Goal: Transaction & Acquisition: Book appointment/travel/reservation

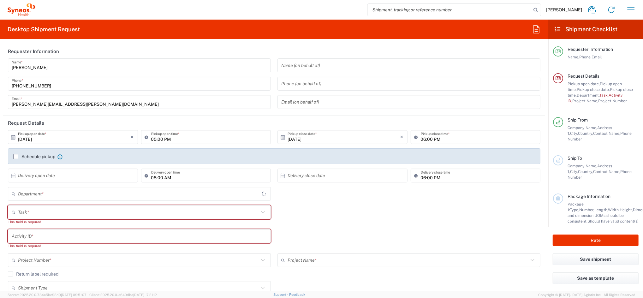
type input "[GEOGRAPHIC_DATA]"
type input "4510"
type input "Syneos Health Clinical [GEOGRAPHIC_DATA]"
click at [632, 13] on icon "button" at bounding box center [631, 10] width 10 height 10
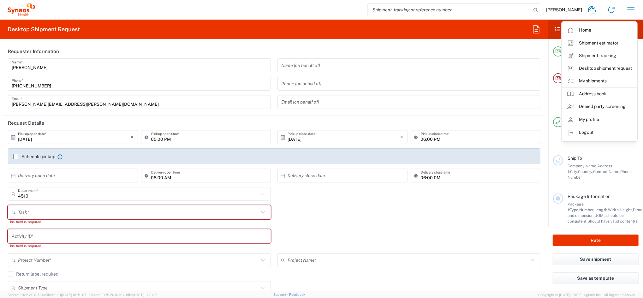
click at [596, 81] on link "My shipments" at bounding box center [599, 81] width 75 height 13
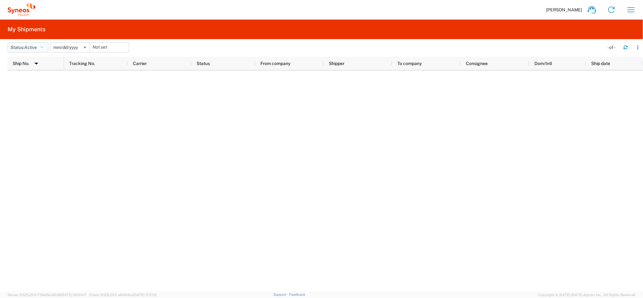
click at [43, 47] on icon "button" at bounding box center [41, 47] width 3 height 4
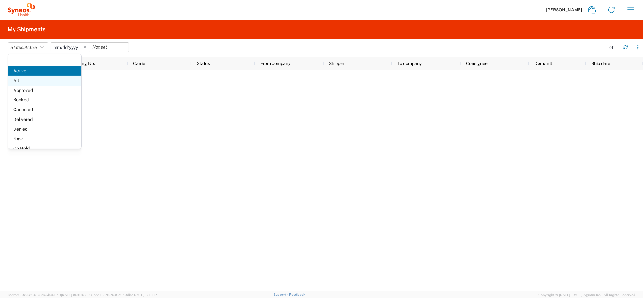
click at [26, 82] on span "All" at bounding box center [45, 81] width 74 height 10
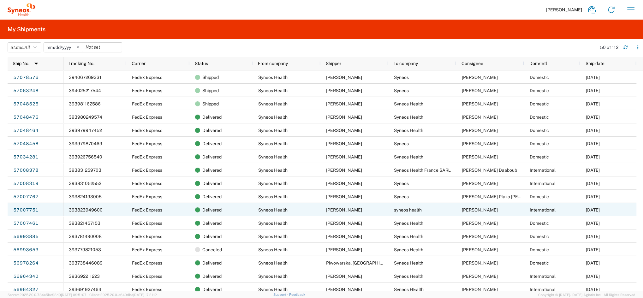
click at [90, 208] on span "393823949600" at bounding box center [86, 209] width 34 height 5
click at [33, 212] on link "57007751" at bounding box center [26, 210] width 26 height 10
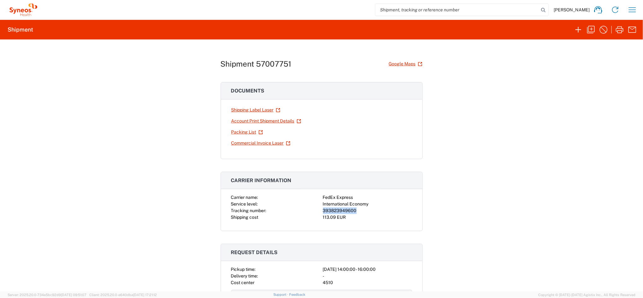
drag, startPoint x: 355, startPoint y: 211, endPoint x: 318, endPoint y: 213, distance: 36.3
click at [318, 213] on div "Carrier name: FedEx Express Service level: International Economy Tracking numbe…" at bounding box center [321, 207] width 181 height 27
copy div "393823949600"
click at [403, 12] on input "search" at bounding box center [457, 10] width 164 height 12
paste input "393823949600"
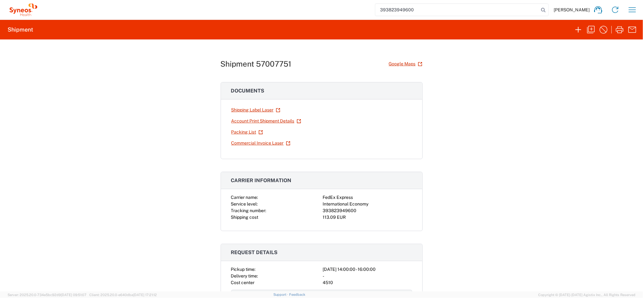
type input "393823949600"
click at [450, 13] on input "393823949600" at bounding box center [457, 10] width 164 height 12
click at [632, 11] on icon "button" at bounding box center [633, 10] width 10 height 10
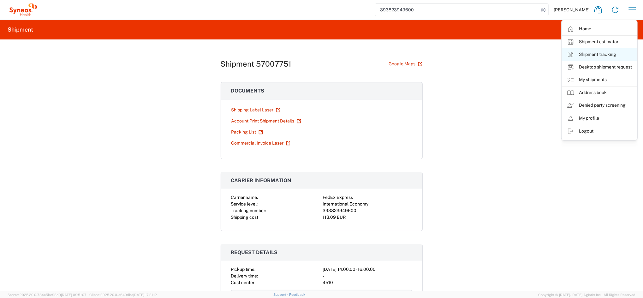
click at [608, 57] on link "Shipment tracking" at bounding box center [599, 54] width 75 height 13
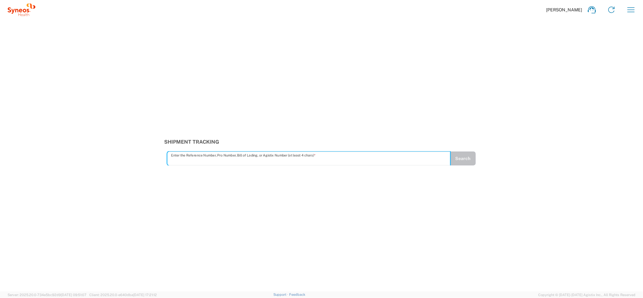
click at [183, 160] on input "text" at bounding box center [309, 158] width 276 height 11
type input "393823949600"
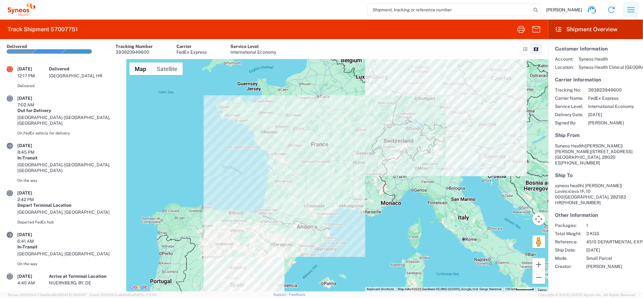
click at [629, 10] on icon "button" at bounding box center [631, 10] width 10 height 10
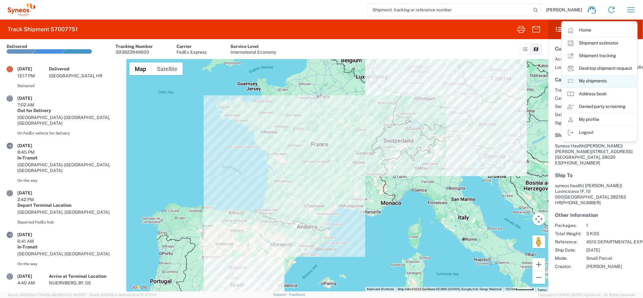
click at [590, 80] on link "My shipments" at bounding box center [599, 81] width 75 height 13
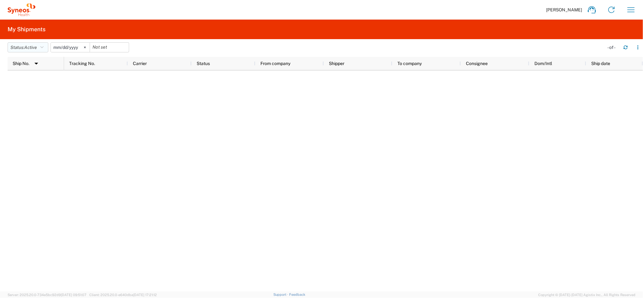
click at [44, 48] on icon "button" at bounding box center [41, 47] width 3 height 4
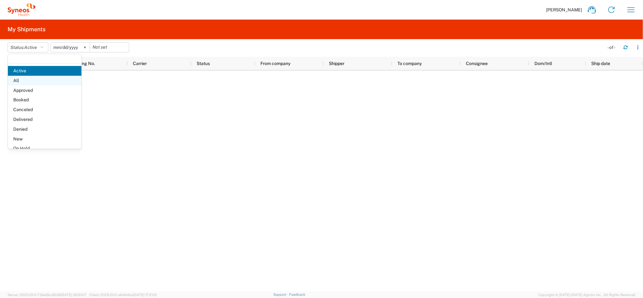
click at [19, 81] on span "All" at bounding box center [45, 81] width 74 height 10
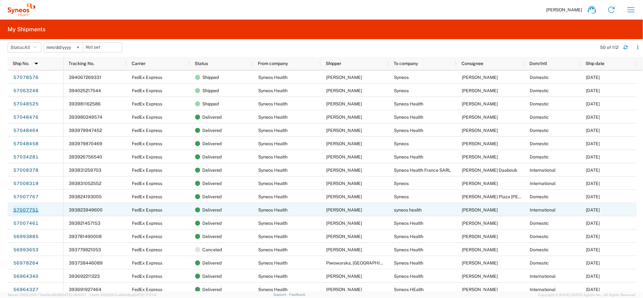
click at [27, 210] on link "57007751" at bounding box center [26, 210] width 26 height 10
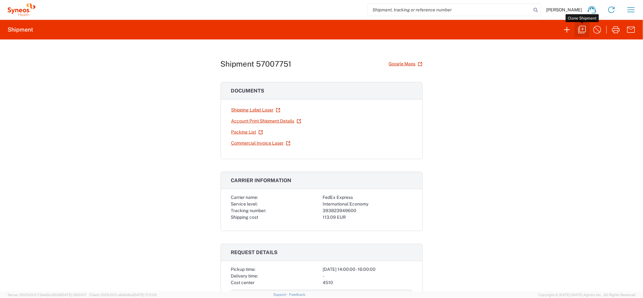
click at [582, 28] on icon "button" at bounding box center [582, 30] width 10 height 10
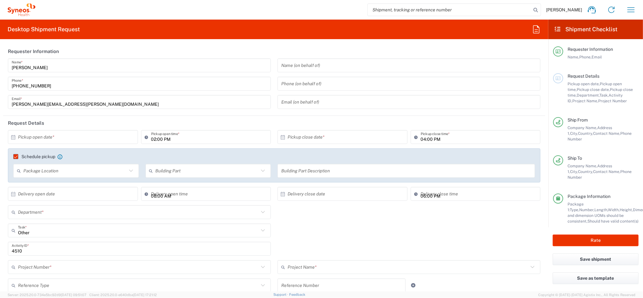
type input "4510 DEPARTMENTAL EXPENSE"
type input "Your Packaging"
click at [75, 136] on input "text" at bounding box center [74, 137] width 113 height 11
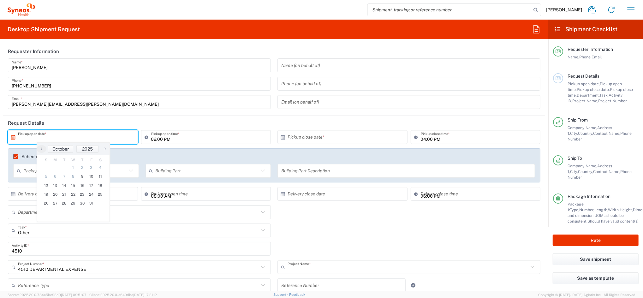
type input "4510 DEPARTMENTAL EXPENSE"
type input "4510"
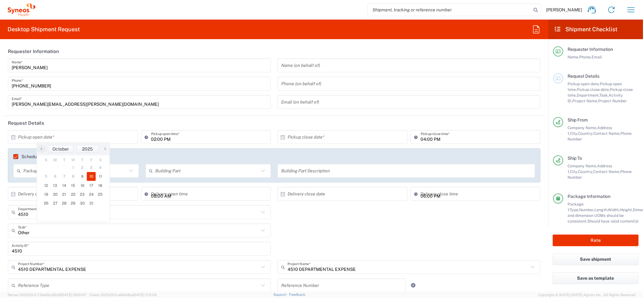
click at [89, 177] on span "10" at bounding box center [91, 176] width 9 height 9
type input "[DATE]"
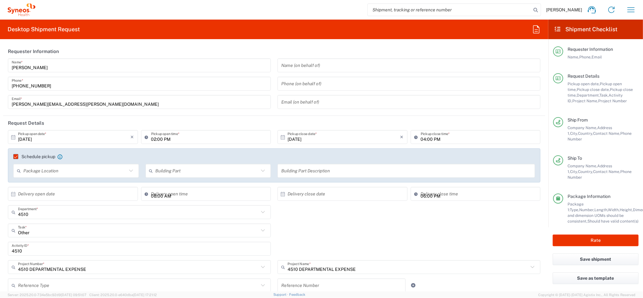
click at [153, 139] on input "02:00 PM" at bounding box center [209, 137] width 116 height 11
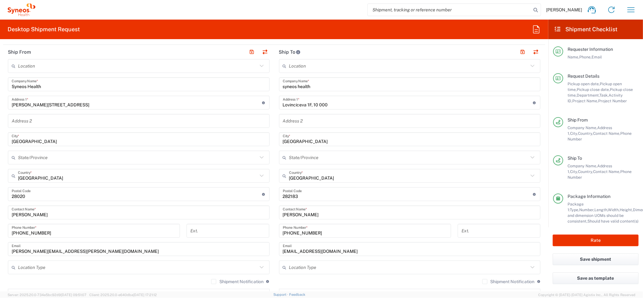
scroll to position [379, 0]
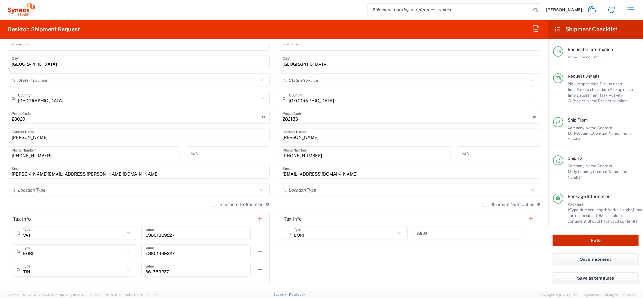
type input "09:00 AM"
click at [597, 240] on button "Rate" at bounding box center [596, 241] width 86 height 12
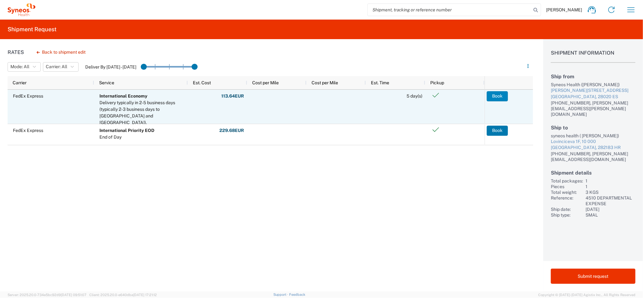
click at [493, 95] on button "Book" at bounding box center [497, 96] width 21 height 10
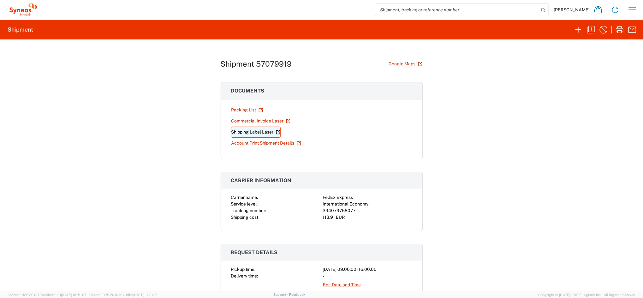
click at [261, 132] on link "Shipping Label Laser" at bounding box center [256, 132] width 50 height 11
